Goal: Navigation & Orientation: Find specific page/section

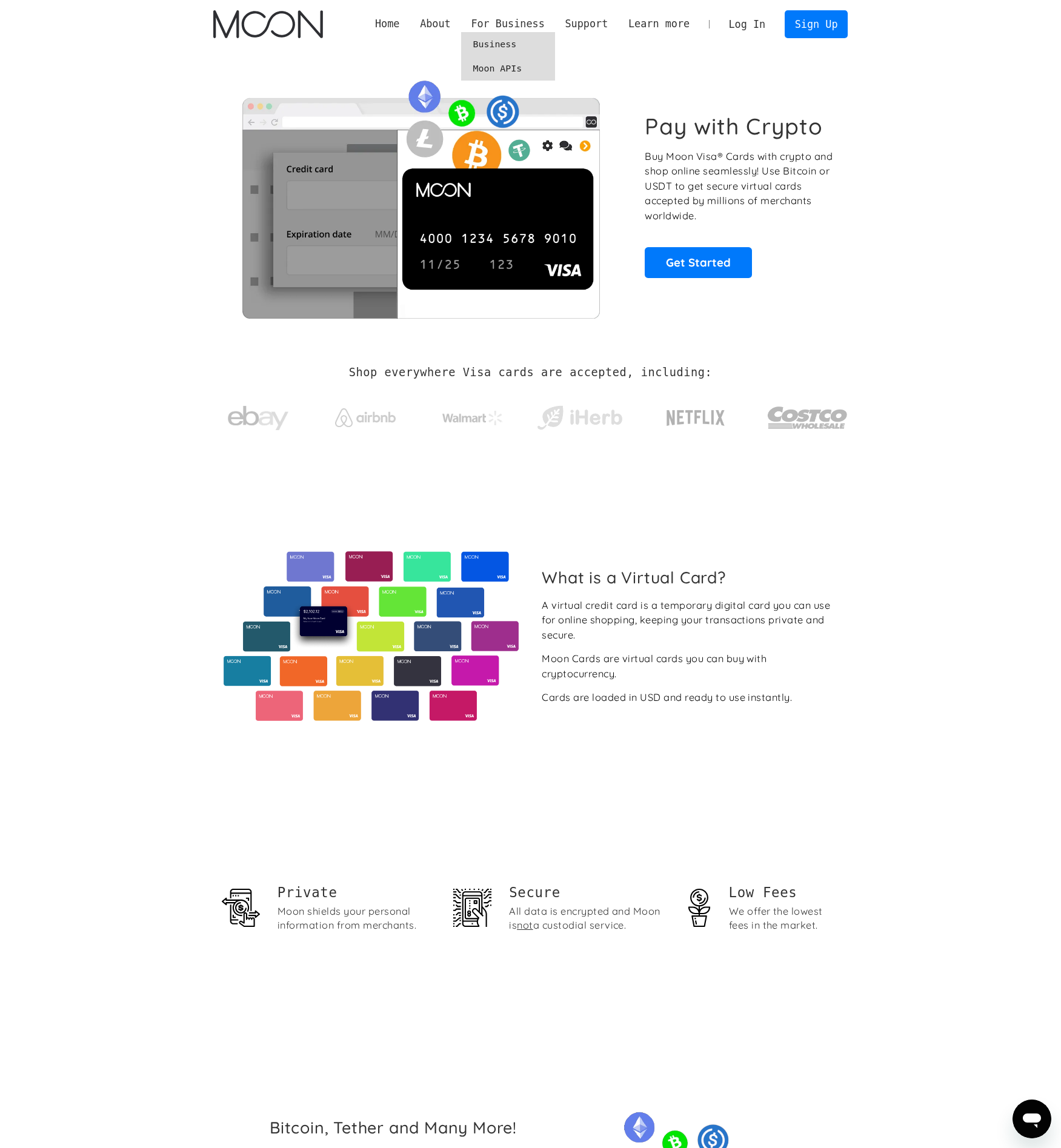
click at [502, 72] on link "Moon APIs" at bounding box center [508, 68] width 94 height 24
click at [435, 46] on link "About Moon" at bounding box center [465, 44] width 111 height 24
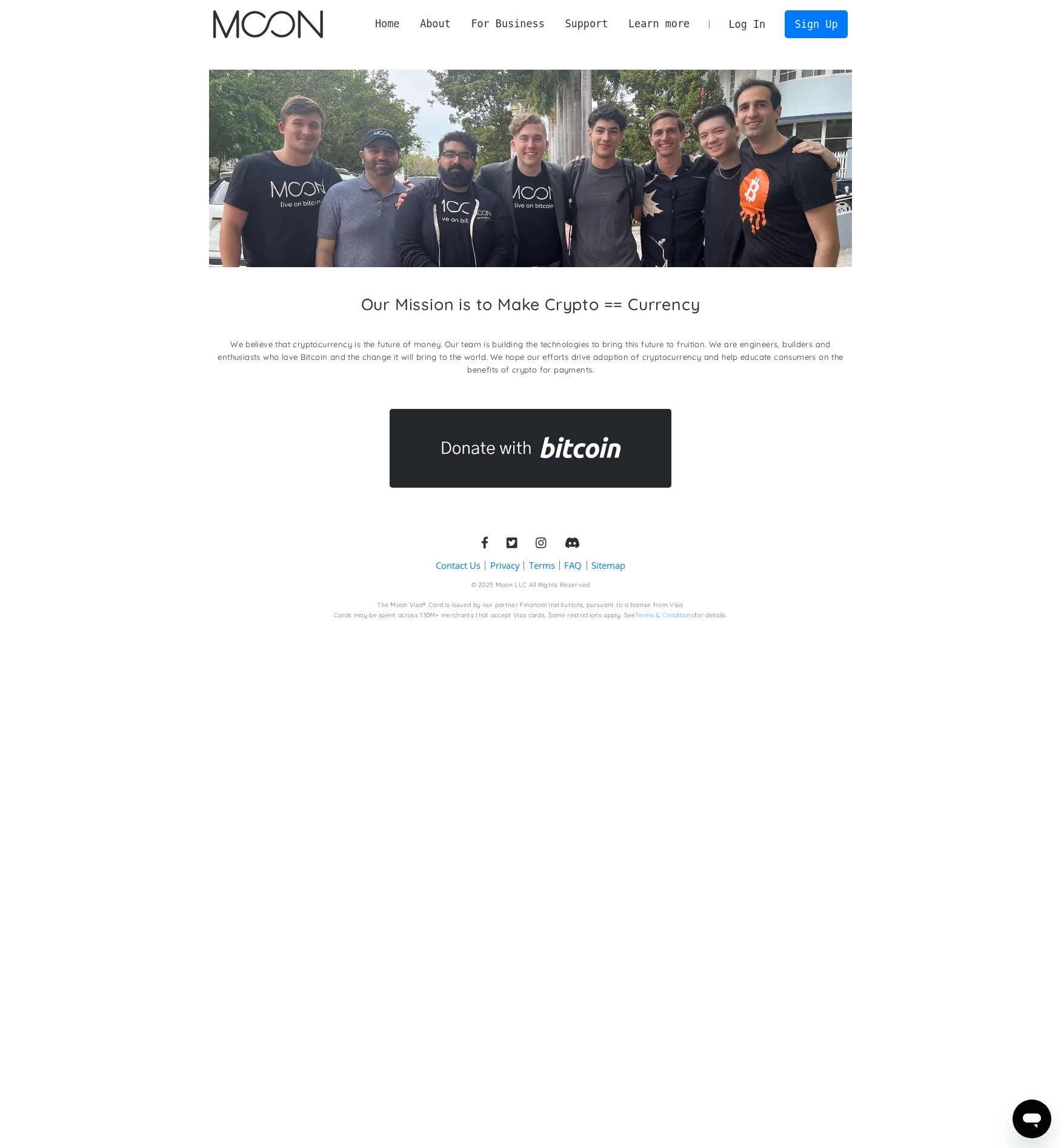
click at [393, 22] on link "Home" at bounding box center [387, 24] width 45 height 15
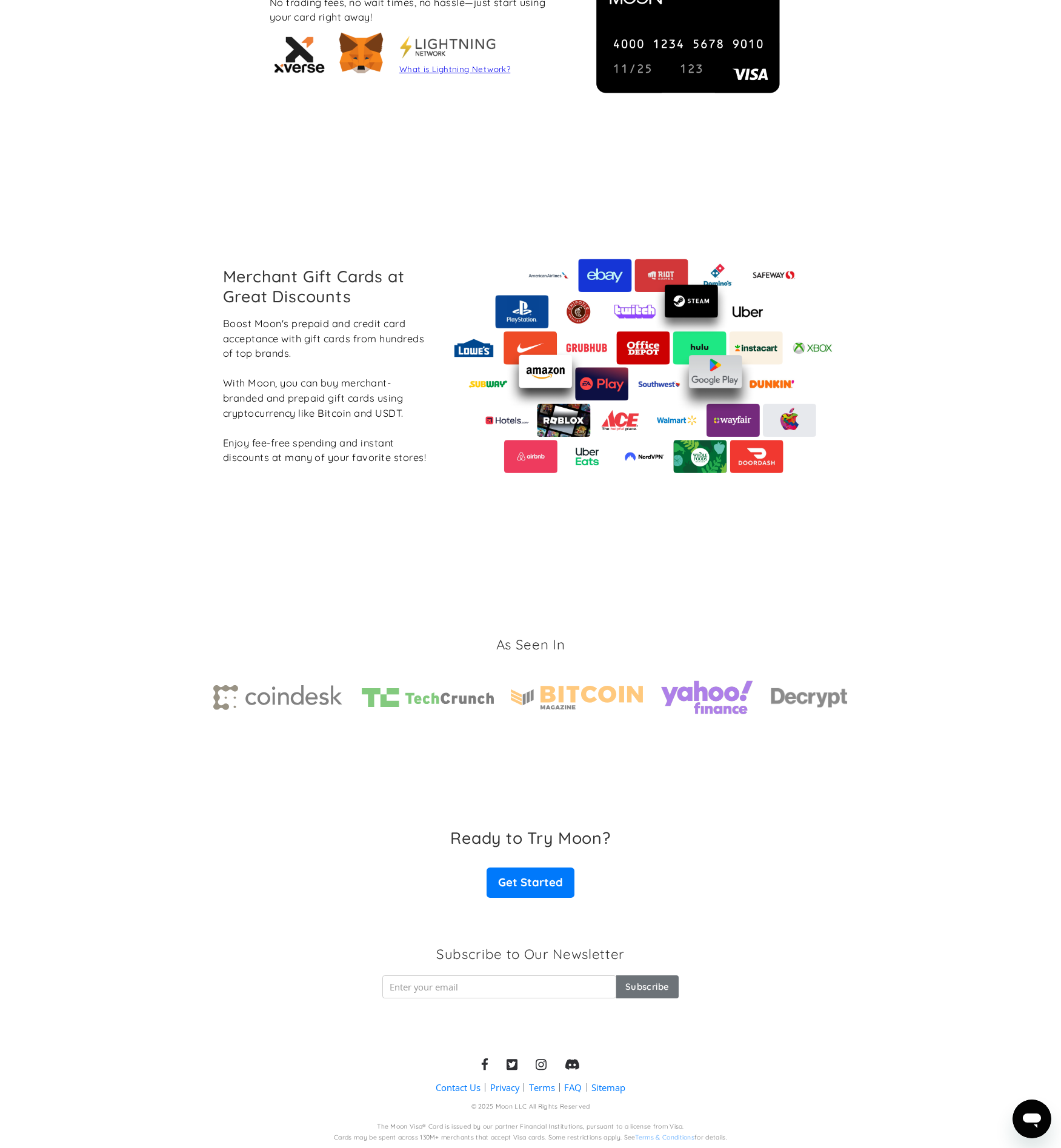
scroll to position [1224, 0]
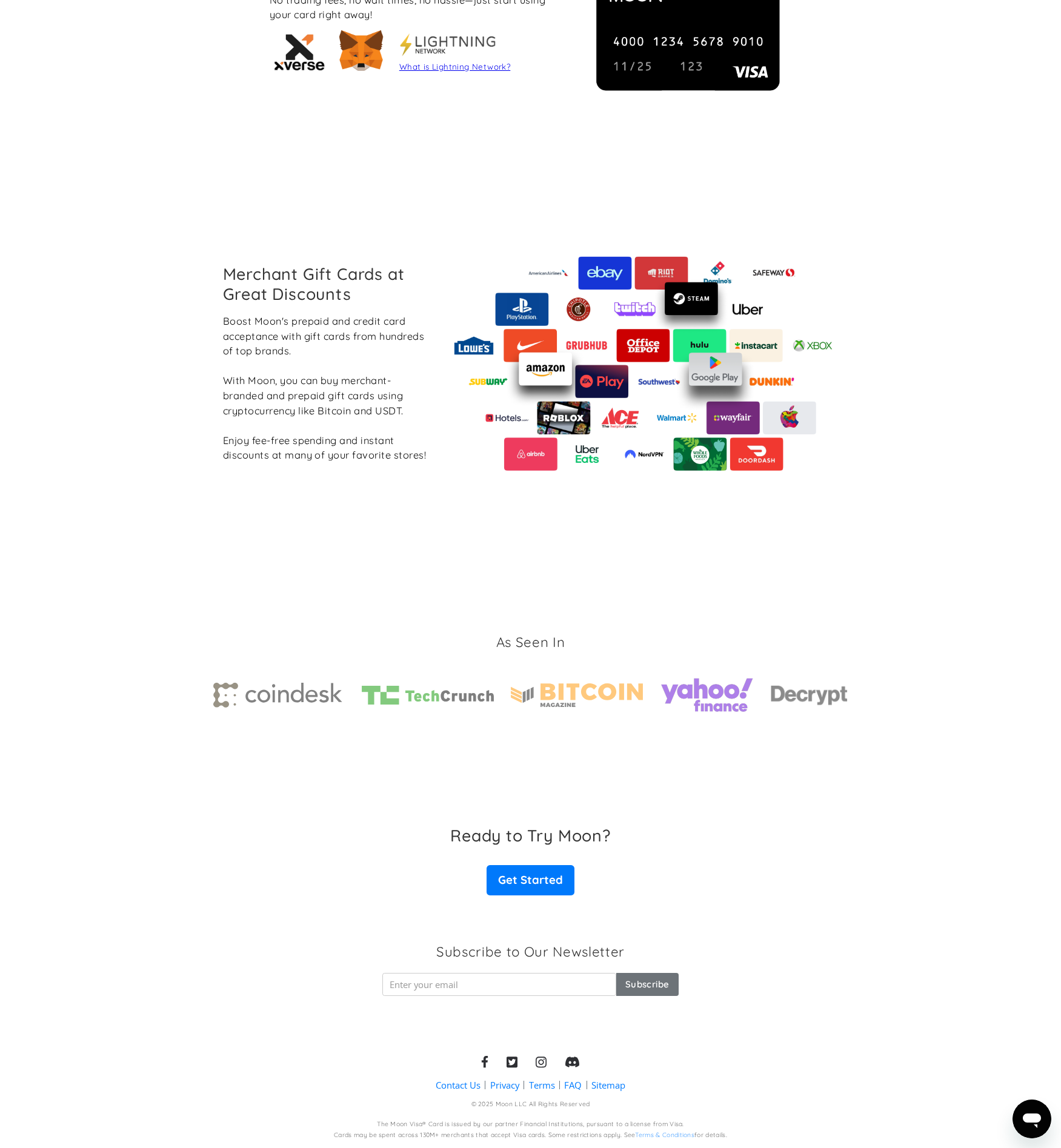
click at [455, 1086] on link "Contact Us" at bounding box center [458, 1085] width 45 height 13
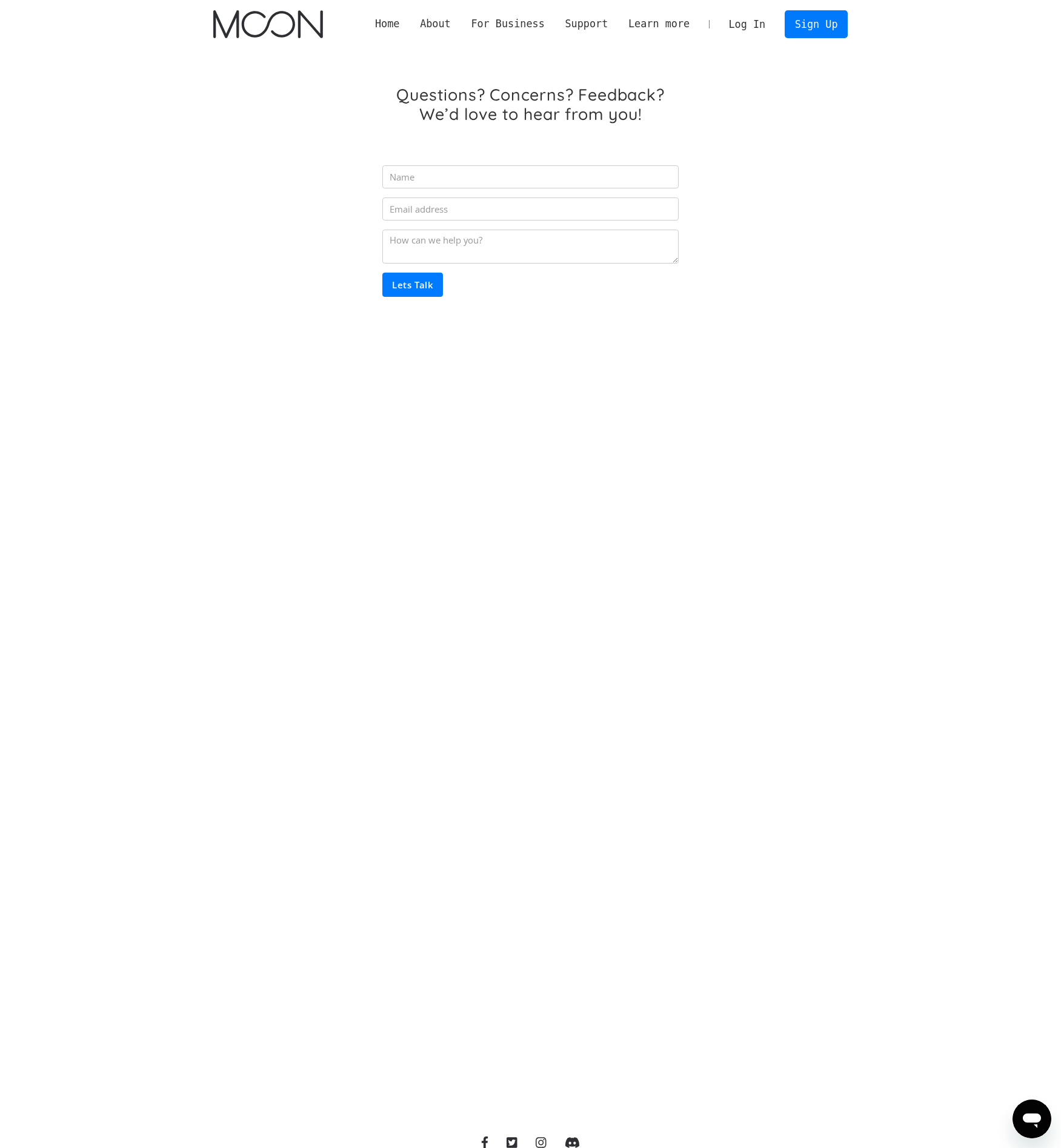
scroll to position [3, 0]
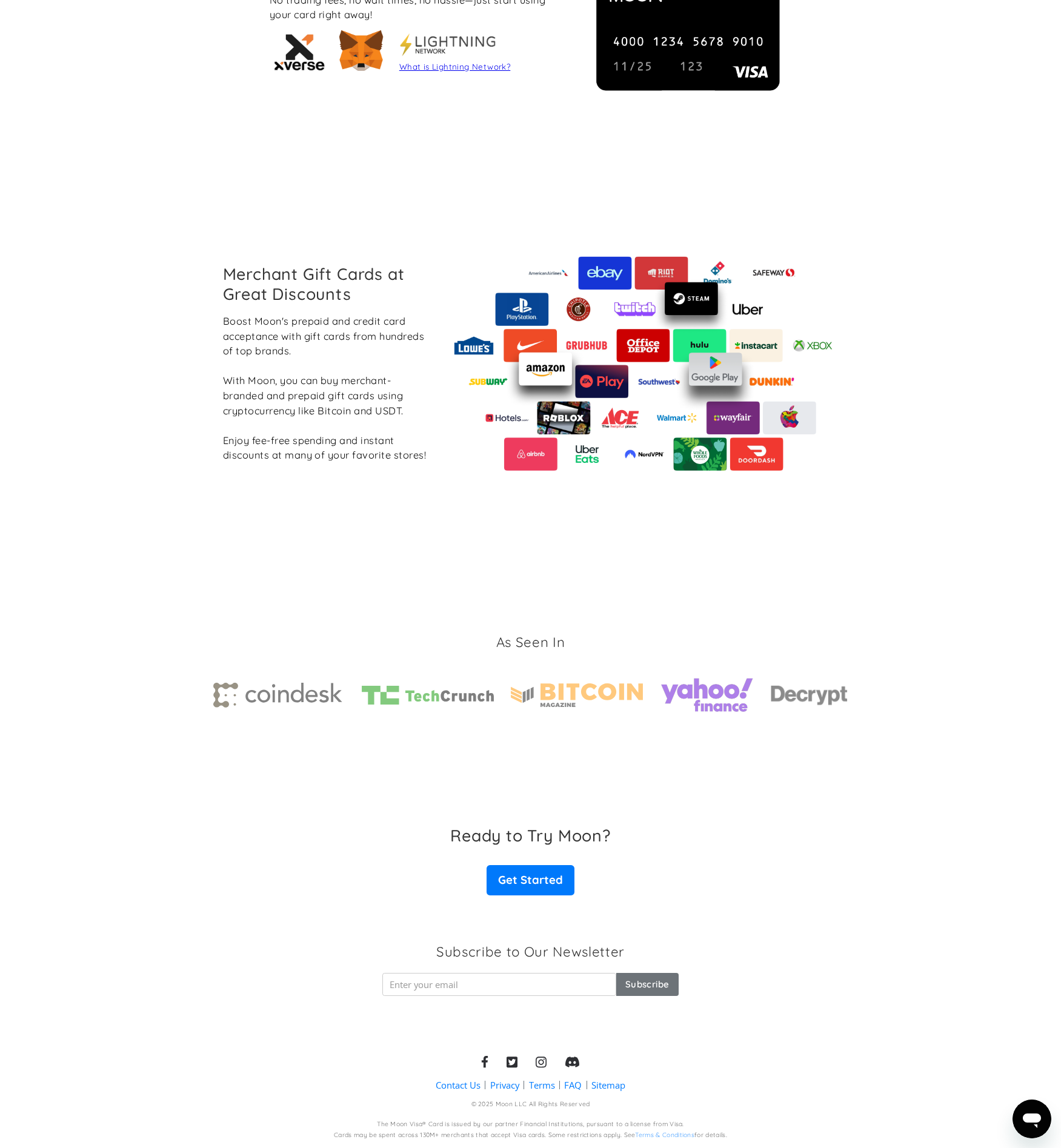
click at [515, 1062] on icon at bounding box center [512, 1062] width 11 height 13
click at [483, 1063] on icon at bounding box center [485, 1062] width 8 height 13
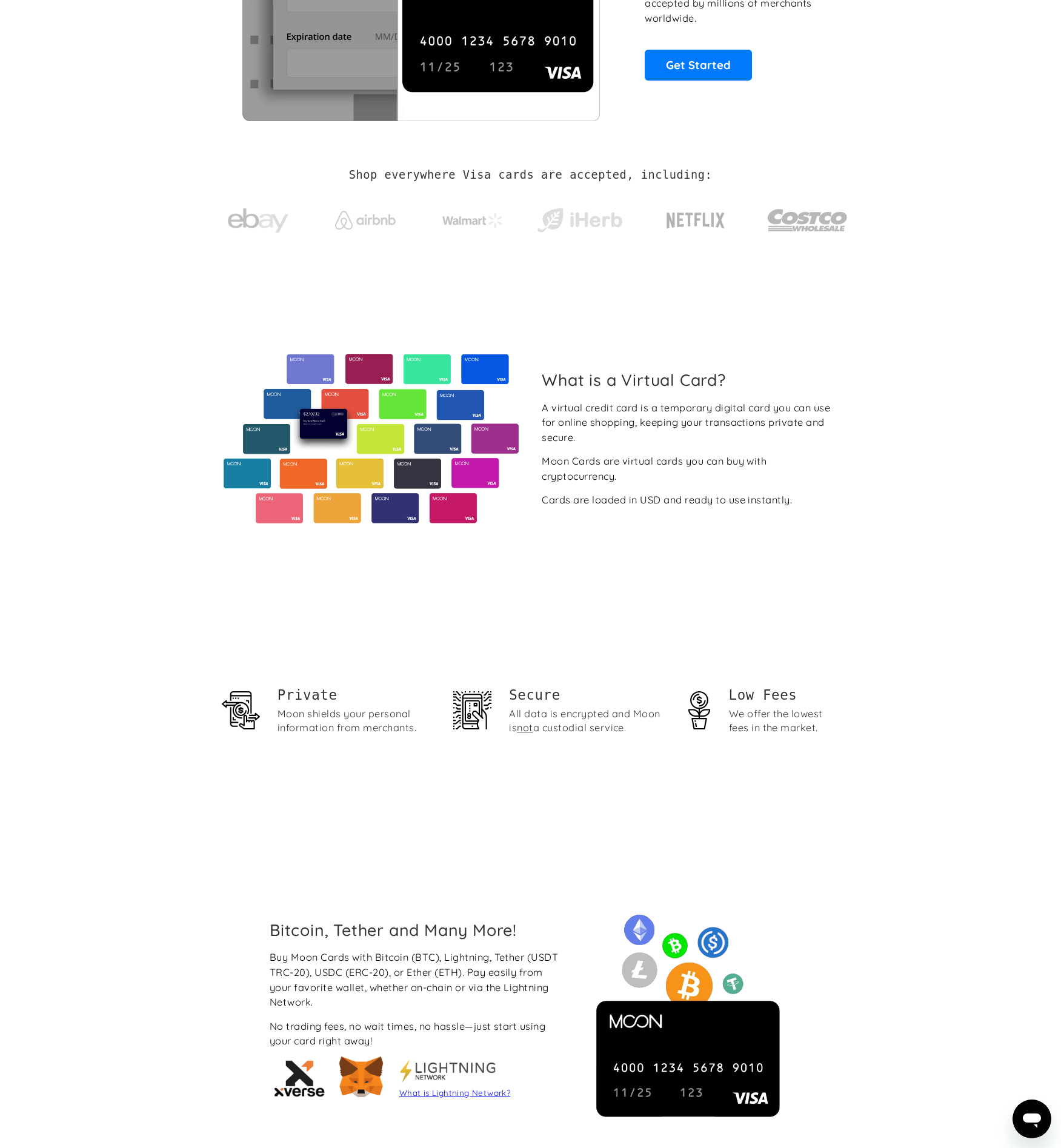
scroll to position [0, 0]
